Goal: Navigation & Orientation: Understand site structure

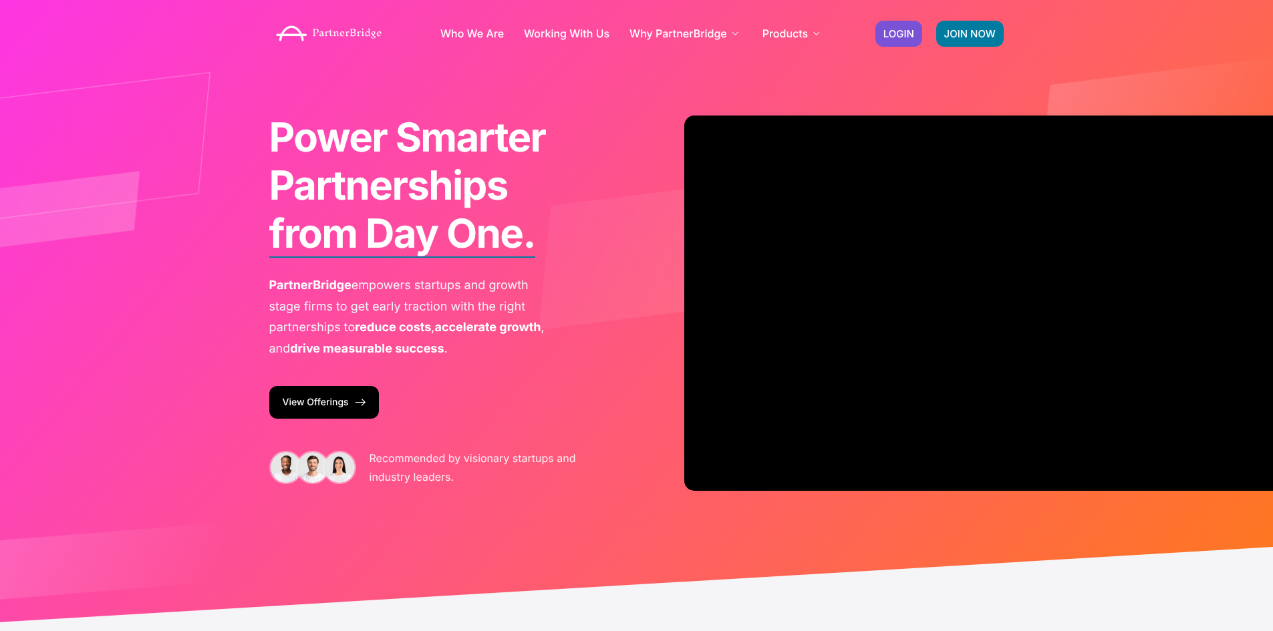
click at [339, 397] on link "View Offerings" at bounding box center [324, 402] width 110 height 33
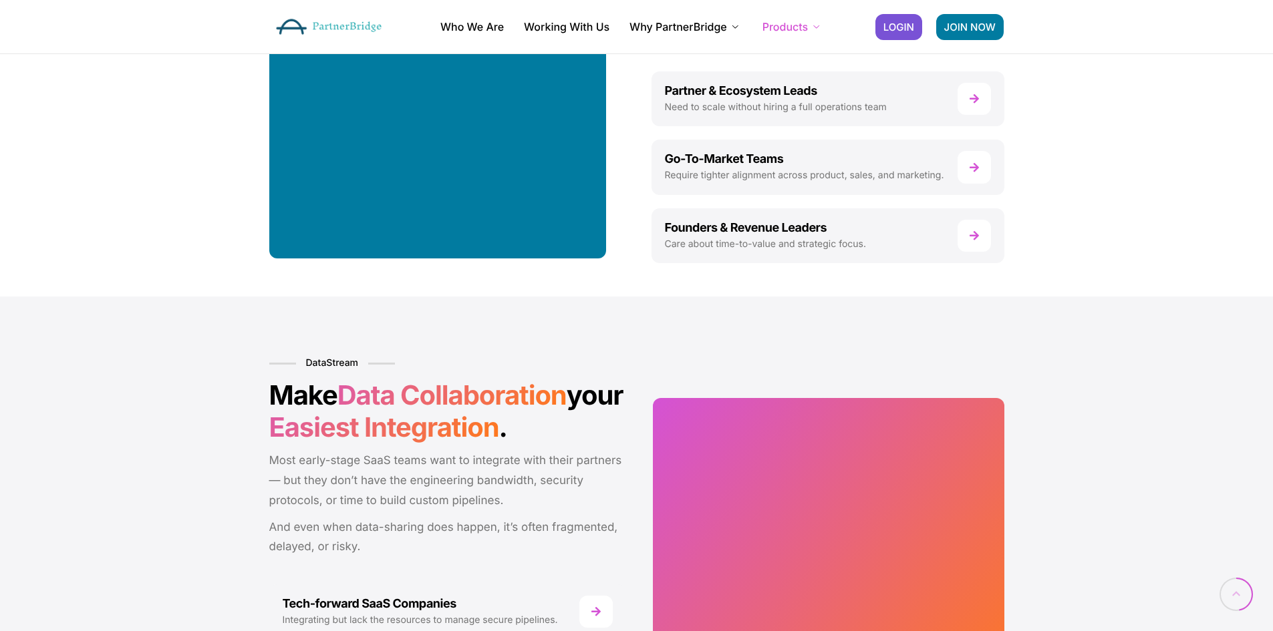
scroll to position [1002, 0]
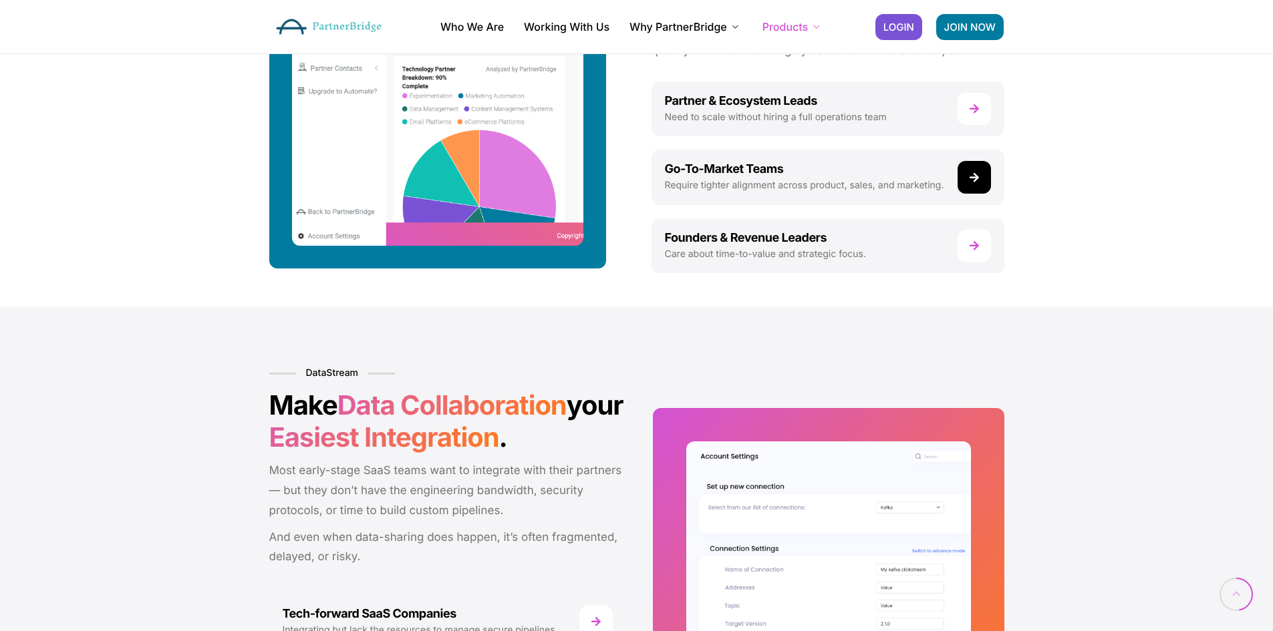
click at [720, 186] on link at bounding box center [827, 177] width 353 height 55
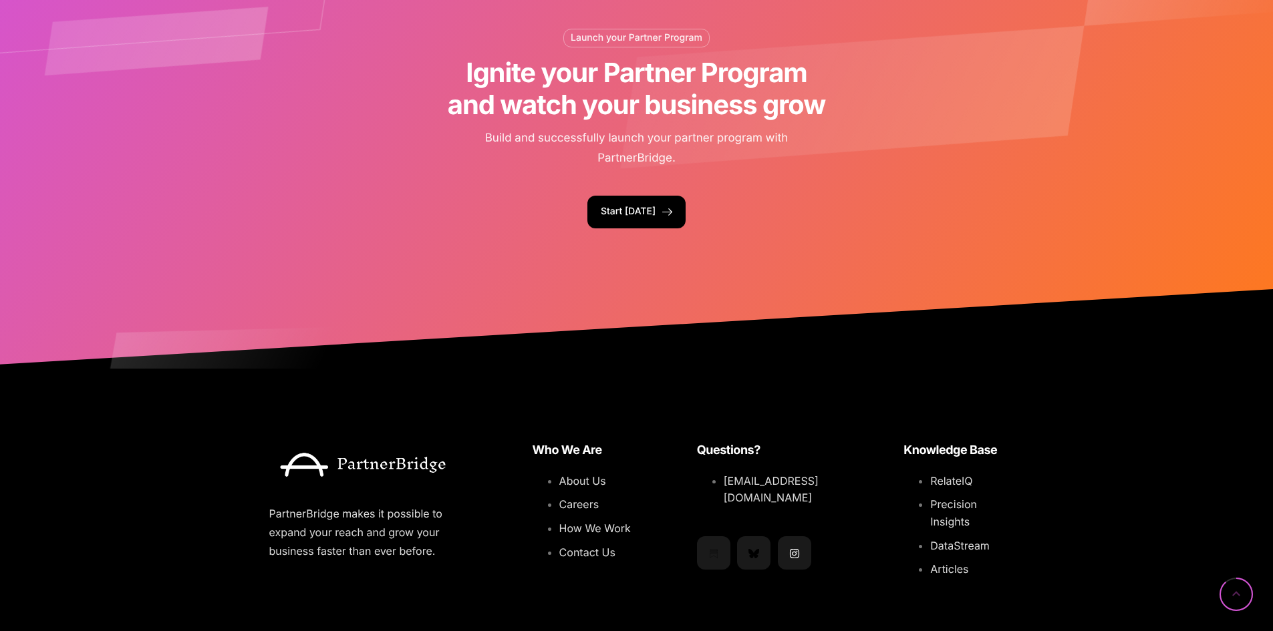
scroll to position [1136, 0]
click at [571, 528] on span "How We Work" at bounding box center [594, 527] width 71 height 13
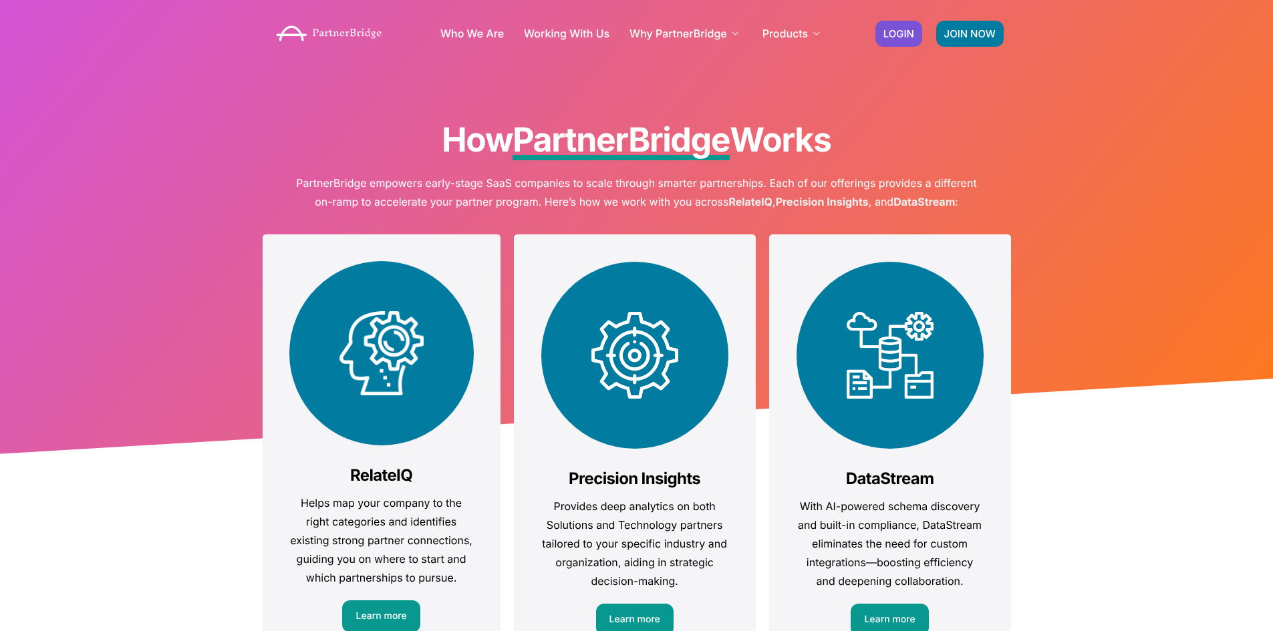
click at [323, 31] on img at bounding box center [329, 33] width 120 height 29
